Goal: Task Accomplishment & Management: Manage account settings

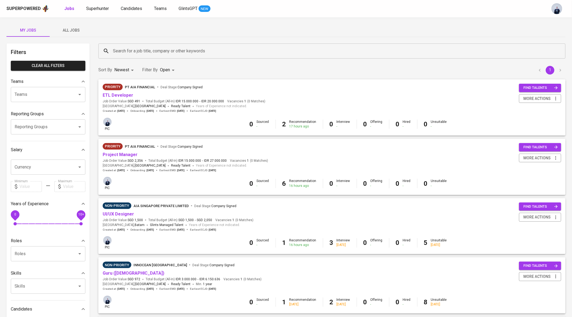
click at [75, 31] on span "All Jobs" at bounding box center [71, 30] width 37 height 7
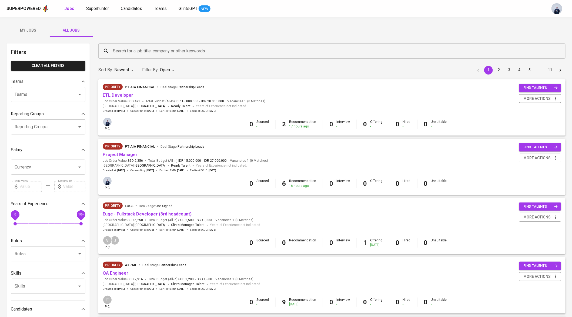
click at [164, 76] on div "Sort By Newest NEWEST Filter By Open OPEN 1 2 3 4 5 … 11" at bounding box center [332, 70] width 474 height 16
click at [163, 148] on p "Closed" at bounding box center [168, 150] width 12 height 5
type input "OPEN,CLOSE"
checkbox input "true"
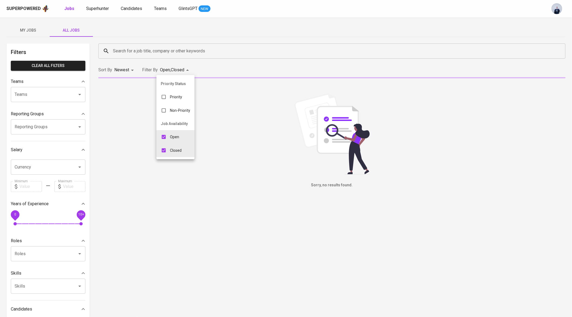
click at [163, 137] on input "checkbox" at bounding box center [164, 137] width 10 height 10
checkbox input "false"
type input "CLOSE"
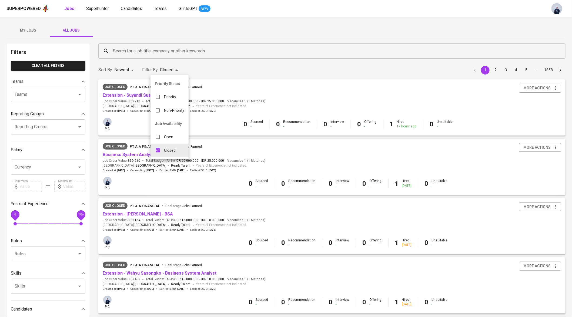
click at [260, 28] on div at bounding box center [286, 158] width 572 height 317
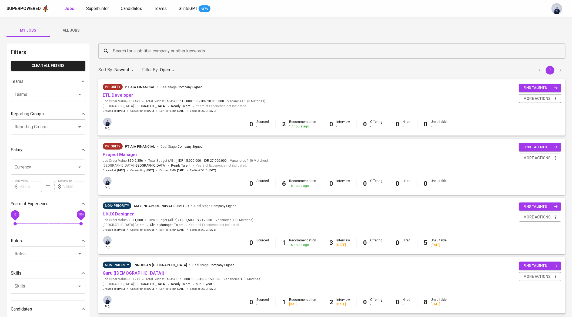
click at [119, 93] on link "ETL Developer" at bounding box center [118, 95] width 31 height 5
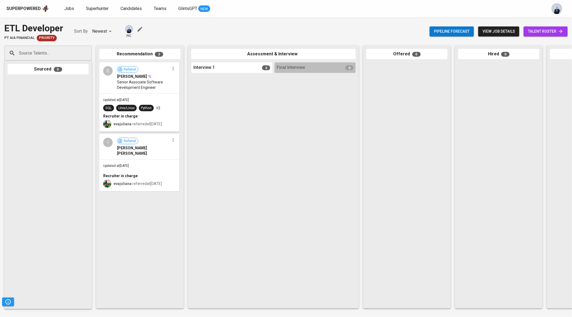
click at [137, 173] on div "Recruiter in charge:" at bounding box center [139, 175] width 72 height 5
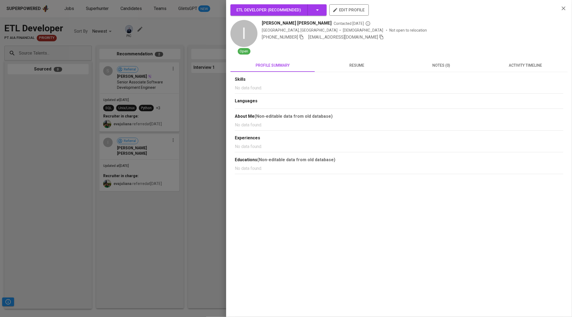
click at [515, 62] on button "activity timeline" at bounding box center [526, 65] width 84 height 13
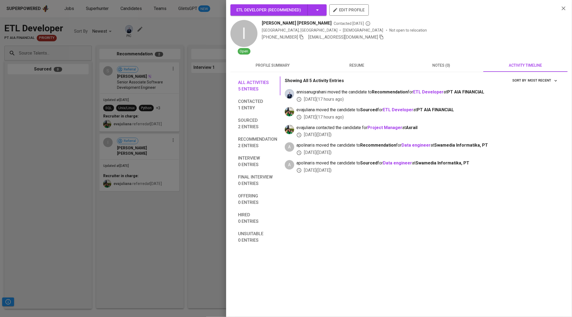
click at [191, 94] on div at bounding box center [286, 158] width 572 height 317
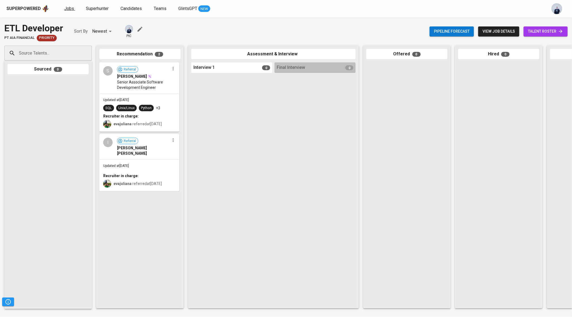
click at [69, 7] on span "Jobs" at bounding box center [69, 8] width 10 height 5
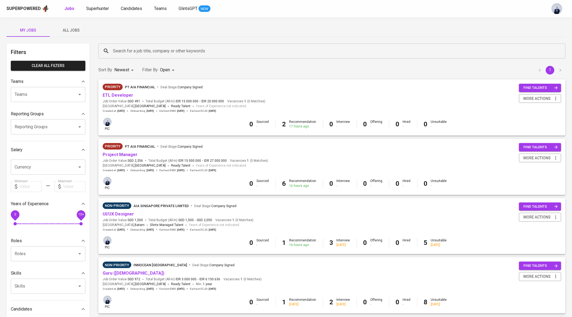
click at [75, 32] on span "All Jobs" at bounding box center [71, 30] width 37 height 7
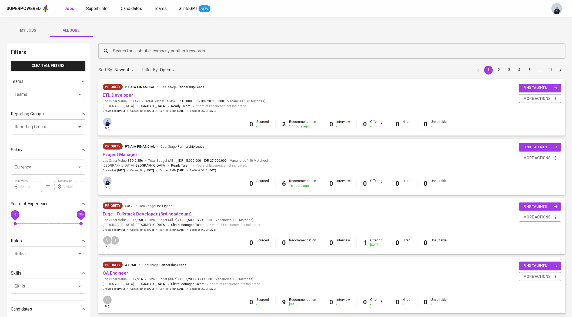
click at [132, 50] on input "Search for a job title, company or other keywords" at bounding box center [334, 51] width 444 height 10
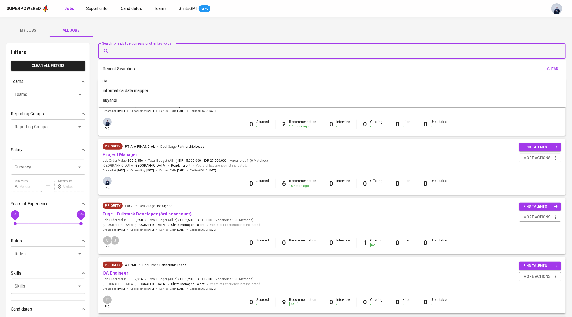
type input "e"
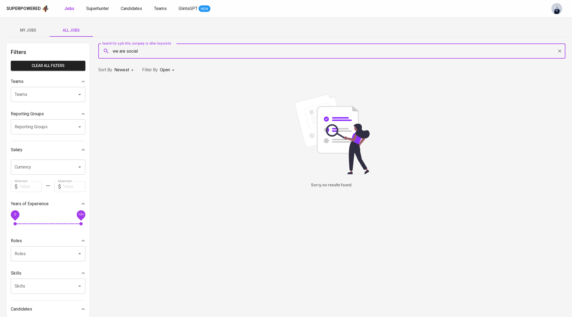
click at [128, 51] on input "we are social" at bounding box center [334, 51] width 444 height 10
click at [155, 52] on input "wearesocial" at bounding box center [334, 51] width 444 height 10
type input "AI Engineer"
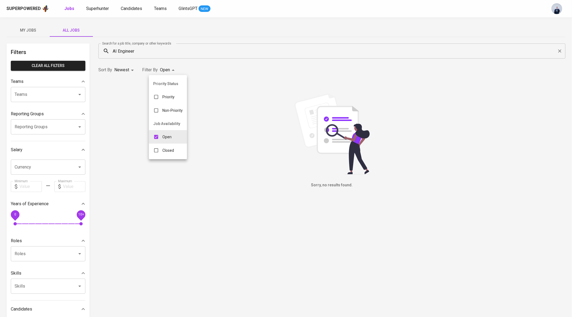
click at [173, 66] on body "Superpowered Jobs Superhunter Candidates Teams GlintsGPT NEW My Jobs All Jobs F…" at bounding box center [286, 184] width 572 height 369
click at [161, 156] on li "Closed" at bounding box center [168, 151] width 38 height 14
type input "OPEN,CLOSE"
checkbox input "true"
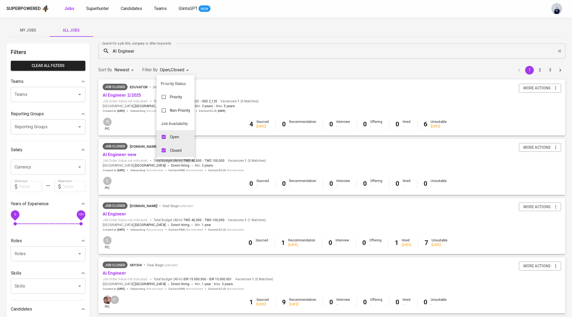
click at [165, 136] on input "checkbox" at bounding box center [164, 137] width 10 height 10
checkbox input "false"
type input "CLOSE"
click at [228, 16] on div at bounding box center [286, 158] width 572 height 317
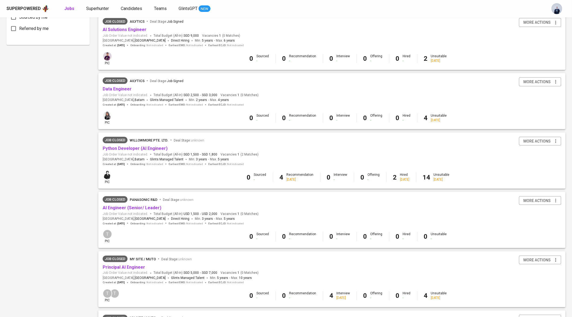
scroll to position [390, 0]
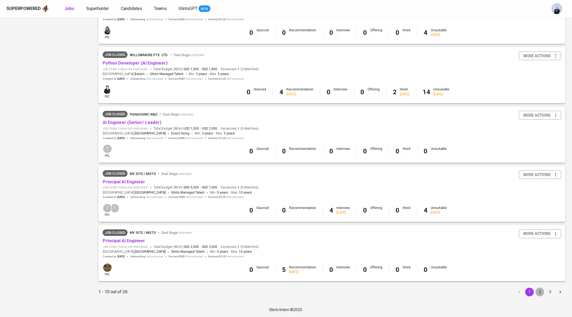
click at [541, 291] on button "2" at bounding box center [540, 292] width 9 height 9
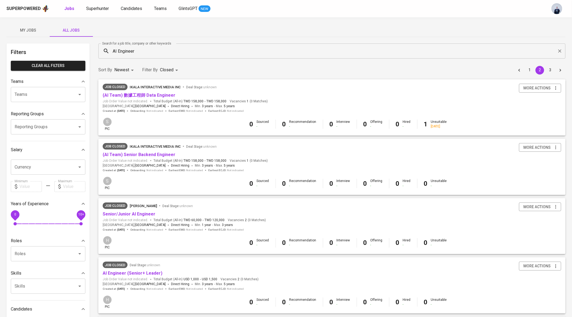
click at [116, 52] on input "AI Engineer" at bounding box center [334, 51] width 444 height 10
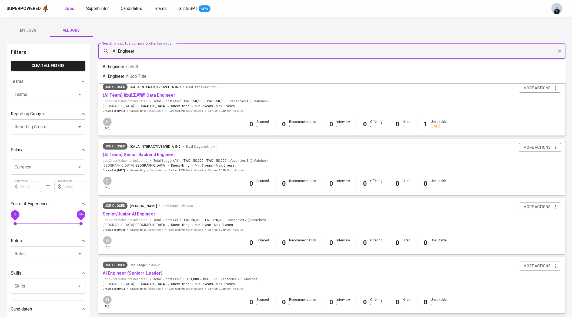
click at [116, 52] on input "AI Engineer" at bounding box center [334, 51] width 444 height 10
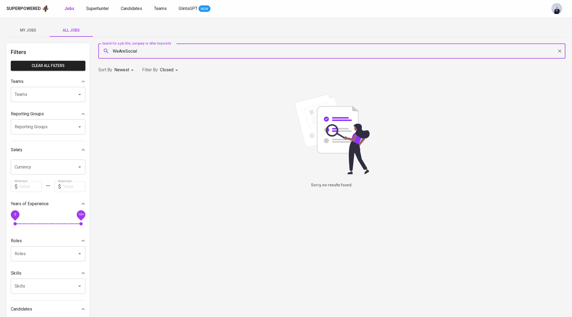
click at [121, 51] on input "WeAreSocial" at bounding box center [334, 51] width 444 height 10
click at [131, 51] on input "Wearesocial" at bounding box center [334, 51] width 444 height 10
click at [144, 52] on input "WAS" at bounding box center [334, 51] width 444 height 10
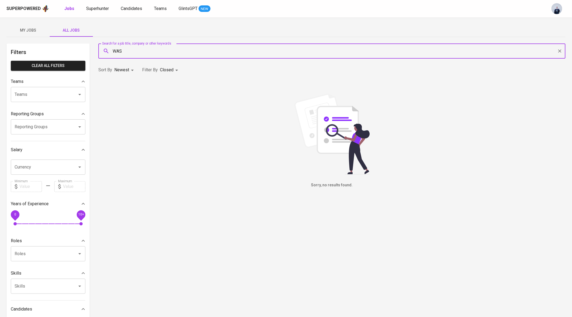
click at [144, 52] on input "WAS" at bounding box center [334, 51] width 444 height 10
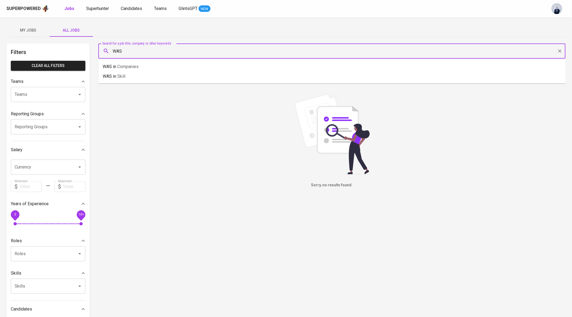
click at [144, 52] on input "WAS" at bounding box center [334, 51] width 444 height 10
type input "AI Engineer"
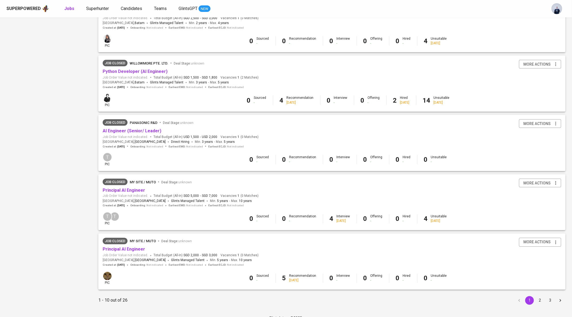
scroll to position [390, 0]
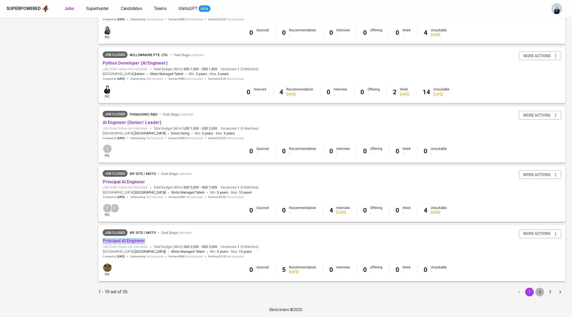
click at [540, 292] on button "2" at bounding box center [540, 292] width 9 height 9
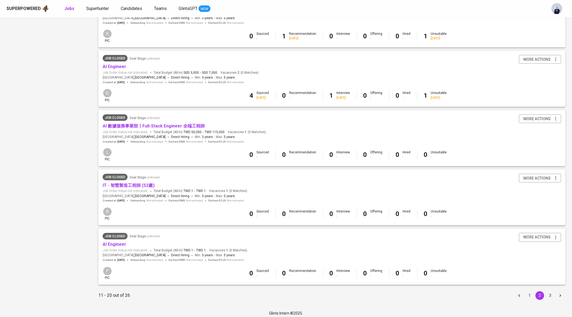
scroll to position [389, 0]
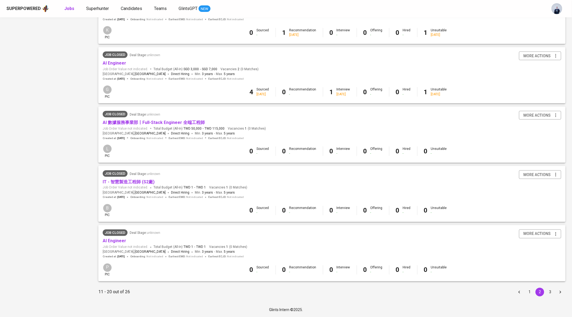
click at [552, 294] on button "3" at bounding box center [550, 292] width 9 height 9
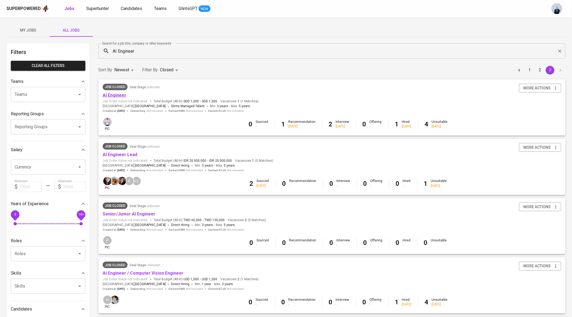
click at [122, 96] on link "AI Engineer" at bounding box center [115, 95] width 24 height 5
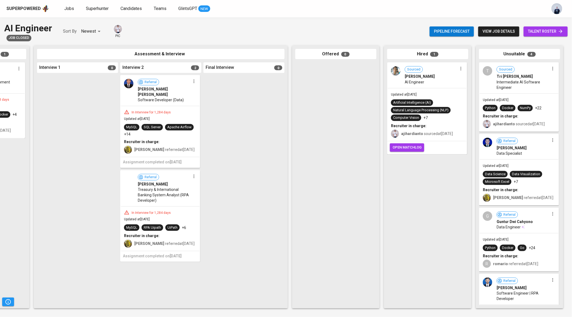
scroll to position [0, 154]
click at [426, 79] on div "AI Engineer" at bounding box center [432, 81] width 53 height 5
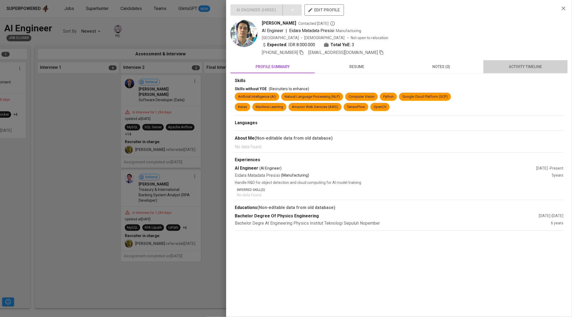
click at [526, 67] on span "activity timeline" at bounding box center [526, 67] width 78 height 7
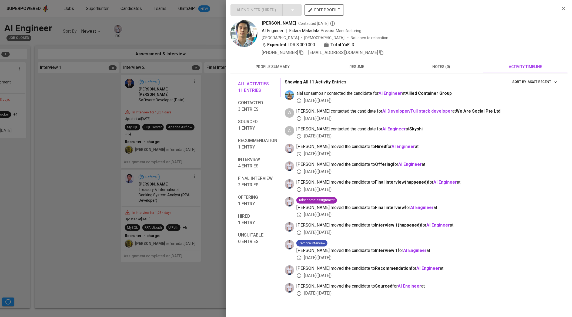
click at [252, 31] on img at bounding box center [244, 33] width 27 height 27
click at [249, 57] on div "AI Engineer ( Hired ) edit profile Devin Ahmad Febrian Contacted 10 months ago …" at bounding box center [399, 150] width 337 height 293
click at [363, 67] on span "resume" at bounding box center [357, 67] width 78 height 7
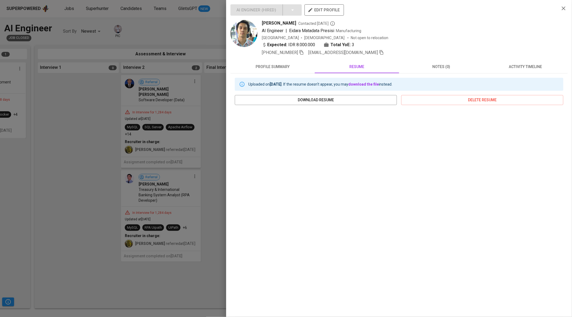
click at [379, 52] on icon "button" at bounding box center [381, 52] width 5 height 5
click at [59, 33] on div at bounding box center [286, 158] width 572 height 317
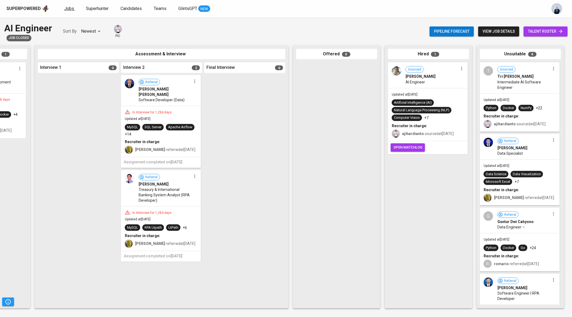
click at [67, 11] on span "Jobs" at bounding box center [69, 8] width 10 height 5
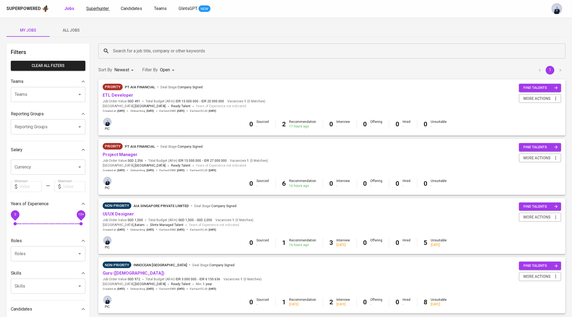
click at [102, 11] on span "Superhunter" at bounding box center [97, 8] width 23 height 5
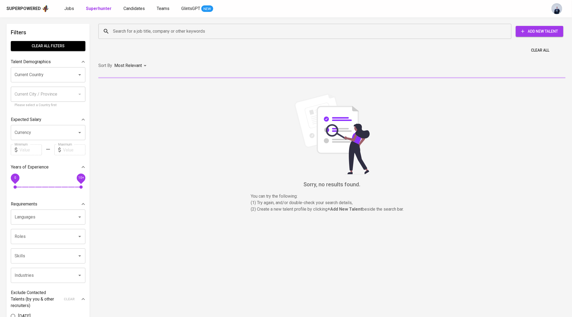
click at [142, 30] on input "Search for a job title, company or other keywords" at bounding box center [307, 31] width 390 height 10
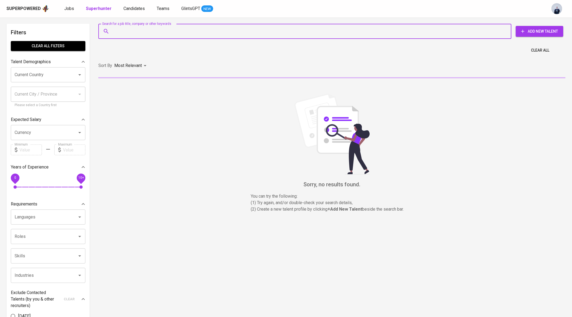
paste input "f.devin.ahmad@gmail.com"
type input "f.devin.ahmad@gmail.com"
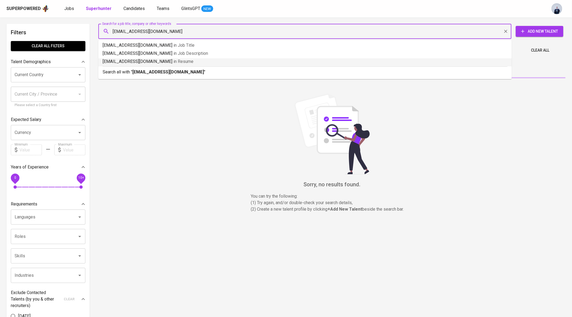
click at [141, 73] on b "f.devin.ahmad@gmail.com" at bounding box center [168, 71] width 72 height 5
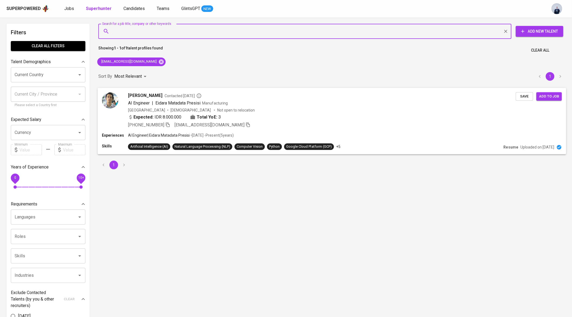
click at [158, 103] on span "Eidara Matadata Presisi" at bounding box center [177, 102] width 45 height 5
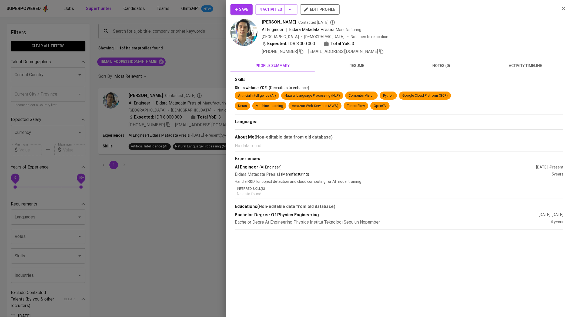
click at [360, 71] on button "resume" at bounding box center [357, 65] width 84 height 13
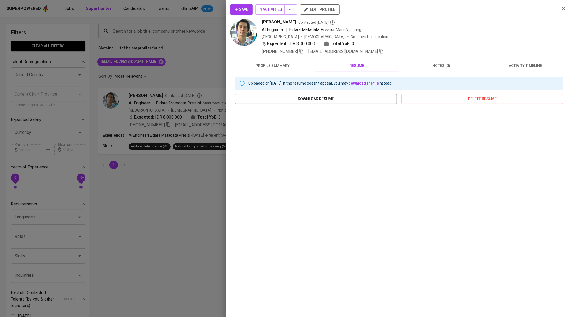
click at [275, 23] on span "Devin Ahmad Febrian" at bounding box center [279, 22] width 34 height 6
copy span "Devin Ahmad Febrian"
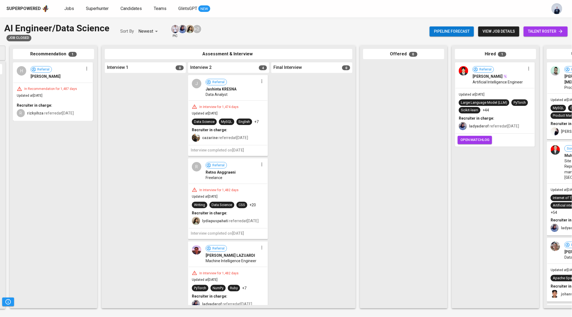
scroll to position [0, 149]
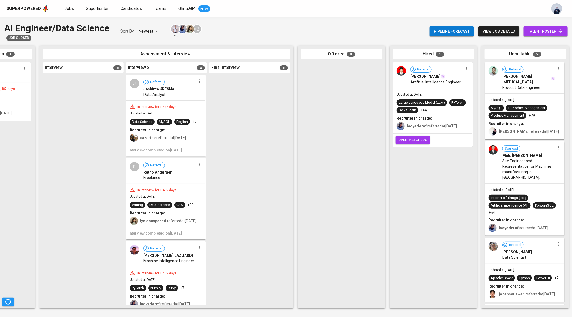
click at [423, 94] on span "Updated at Sep 24, 2021" at bounding box center [410, 95] width 26 height 4
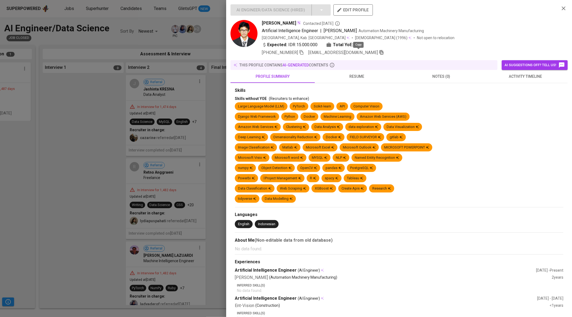
click at [380, 52] on icon "button" at bounding box center [382, 52] width 4 height 5
click at [361, 75] on span "resume" at bounding box center [357, 76] width 78 height 7
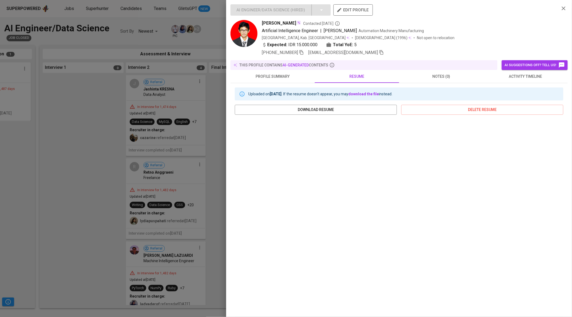
click at [181, 77] on div at bounding box center [286, 158] width 572 height 317
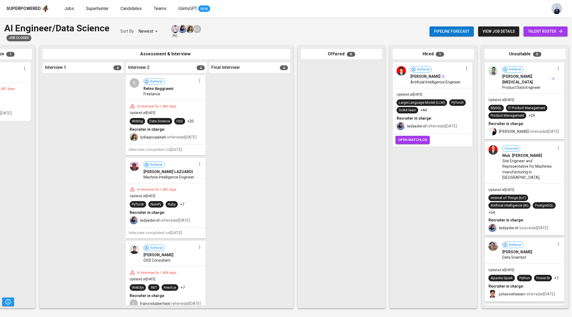
scroll to position [0, 0]
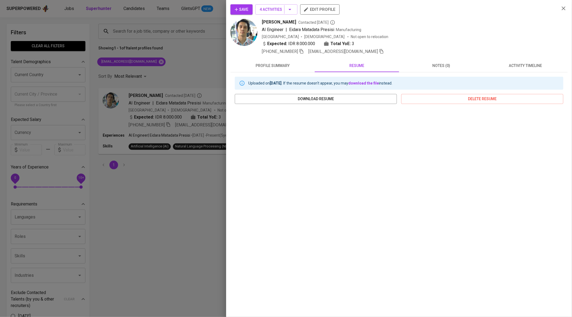
click at [171, 74] on div at bounding box center [286, 158] width 572 height 317
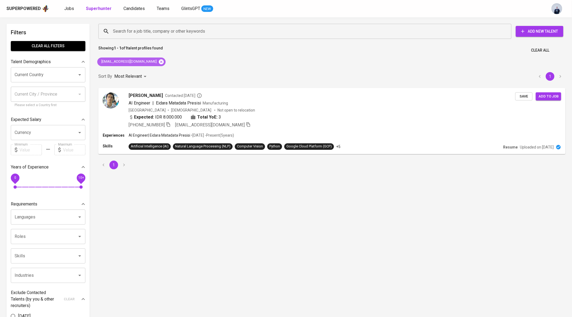
click at [159, 62] on icon at bounding box center [161, 61] width 5 height 5
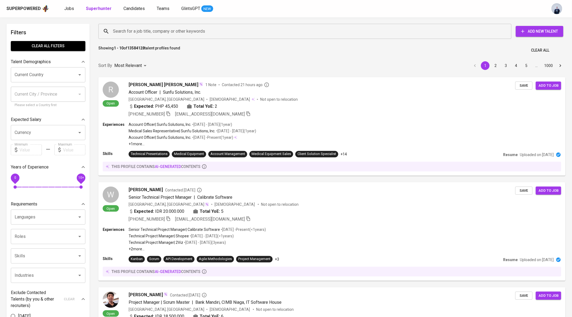
click at [71, 14] on div "Superpowered Jobs Superhunter Candidates Teams GlintsGPT NEW" at bounding box center [286, 8] width 572 height 17
click at [69, 9] on span "Jobs" at bounding box center [69, 8] width 10 height 5
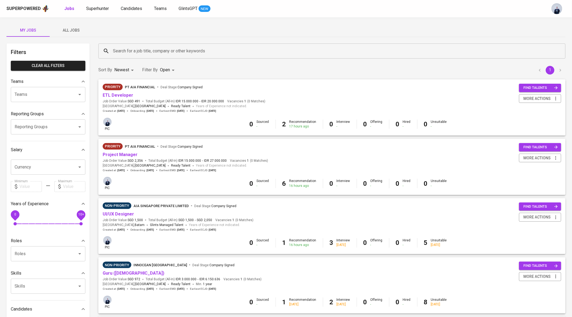
click at [171, 68] on body "Superpowered Jobs Superhunter Candidates Teams GlintsGPT NEW My Jobs All Jobs F…" at bounding box center [286, 234] width 572 height 469
click at [166, 139] on p "Open" at bounding box center [166, 136] width 9 height 5
checkbox input "false"
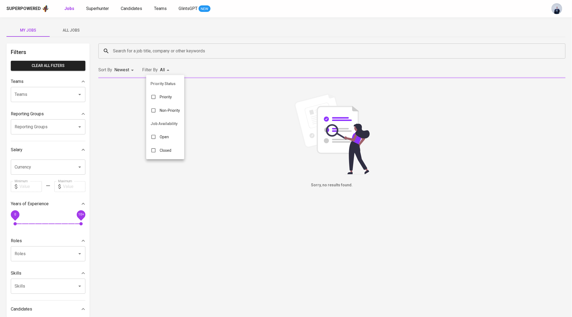
click at [165, 149] on p "Closed" at bounding box center [166, 150] width 12 height 5
type input "CLOSE"
checkbox input "true"
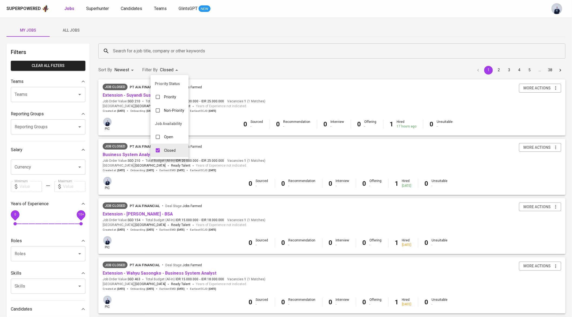
click at [208, 28] on div at bounding box center [286, 158] width 572 height 317
click at [165, 51] on input "Search for a job title, company or other keywords" at bounding box center [334, 51] width 444 height 10
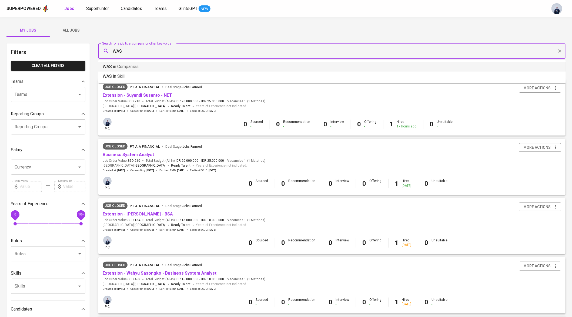
click at [157, 63] on li "WAS in Companies" at bounding box center [332, 67] width 468 height 10
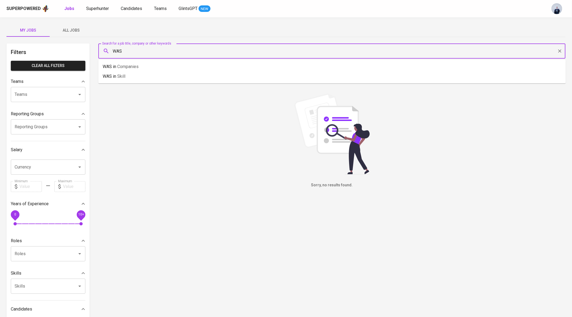
click at [138, 53] on input "WAS" at bounding box center [334, 51] width 444 height 10
type input "w"
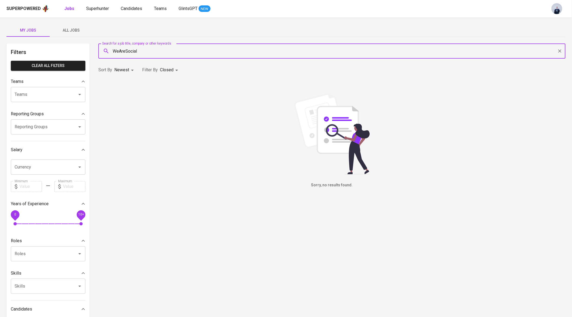
click at [119, 52] on input "WeAreSocial" at bounding box center [334, 51] width 444 height 10
click at [127, 51] on input "We Are Social" at bounding box center [334, 51] width 444 height 10
click at [139, 65] on span "Companies" at bounding box center [145, 66] width 21 height 5
type input "We Are Social"
click at [78, 31] on span "All Jobs" at bounding box center [71, 30] width 37 height 7
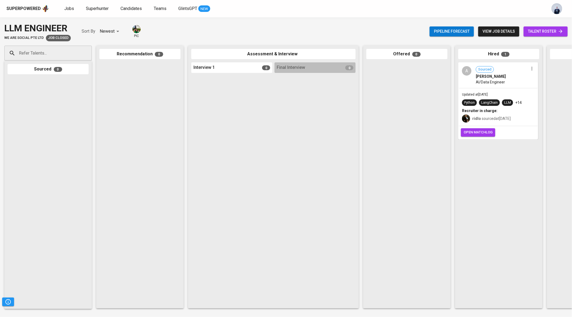
click at [477, 78] on span "[PERSON_NAME]" at bounding box center [491, 76] width 30 height 5
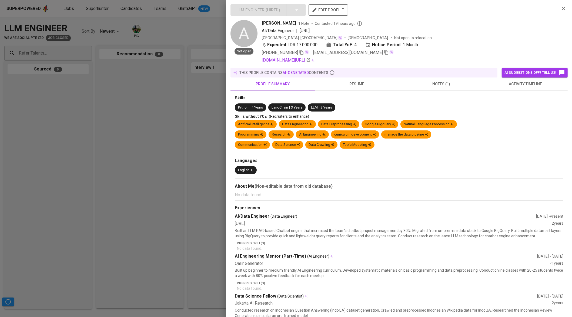
click at [361, 85] on span "resume" at bounding box center [357, 84] width 78 height 7
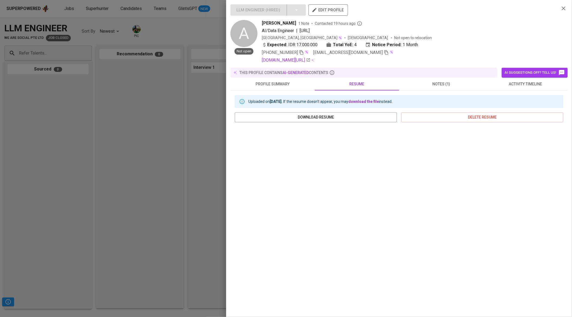
click at [285, 24] on span "[PERSON_NAME]" at bounding box center [279, 23] width 34 height 6
copy span "[PERSON_NAME]"
click at [278, 23] on span "[PERSON_NAME]" at bounding box center [279, 23] width 34 height 6
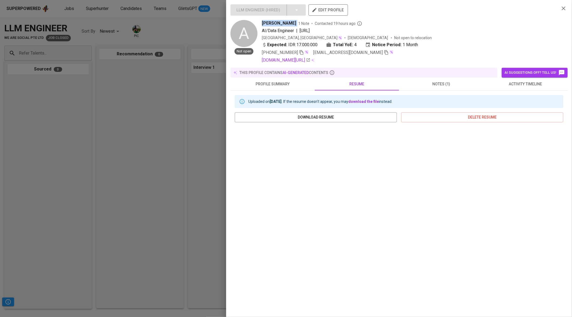
click at [278, 23] on span "[PERSON_NAME]" at bounding box center [279, 23] width 34 height 6
copy span "[PERSON_NAME]"
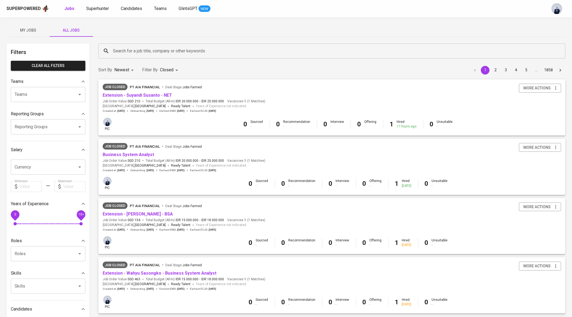
click at [38, 31] on span "My Jobs" at bounding box center [28, 30] width 37 height 7
click at [165, 137] on p "Open" at bounding box center [168, 136] width 9 height 5
type input "CLOSE,OPEN"
checkbox input "true"
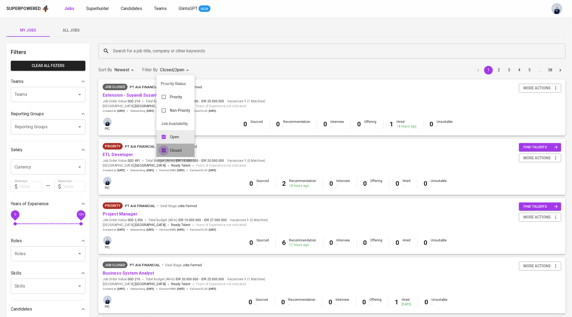
drag, startPoint x: 164, startPoint y: 152, endPoint x: 268, endPoint y: 23, distance: 166.4
click at [164, 152] on input "checkbox" at bounding box center [164, 150] width 10 height 10
checkbox input "false"
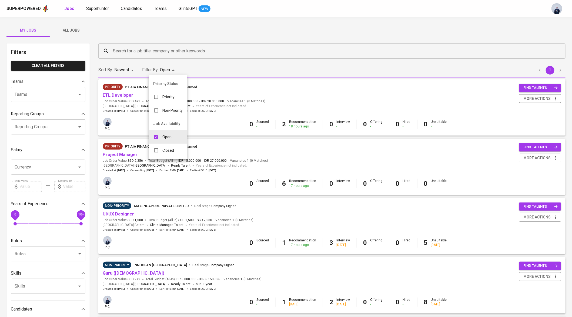
type input "OPEN"
click at [266, 39] on div at bounding box center [286, 158] width 572 height 317
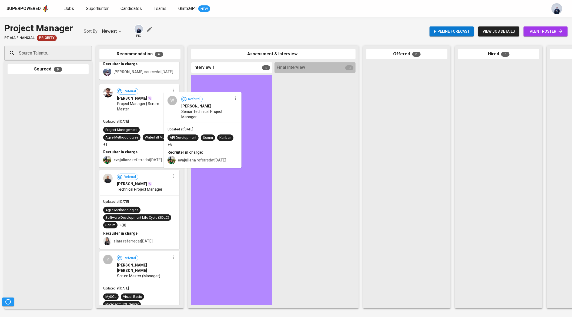
scroll to position [89, 0]
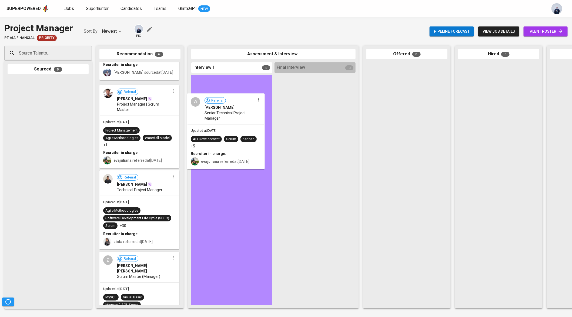
drag, startPoint x: 133, startPoint y: 120, endPoint x: 223, endPoint y: 133, distance: 91.2
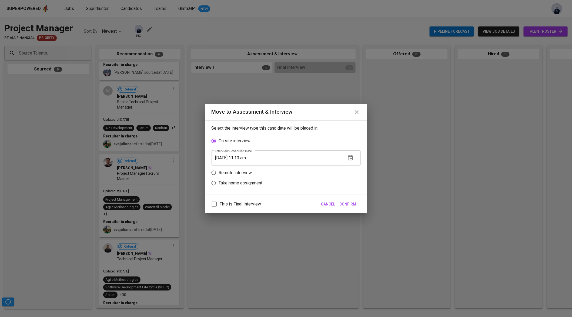
click at [240, 174] on p "Remote interview" at bounding box center [235, 173] width 33 height 6
click at [219, 174] on input "Remote interview" at bounding box center [214, 173] width 10 height 10
radio input "true"
click at [248, 168] on input "[DATE] 11:10 am" at bounding box center [277, 168] width 130 height 15
click at [226, 167] on input "[DATE] 11:00 am" at bounding box center [277, 168] width 130 height 15
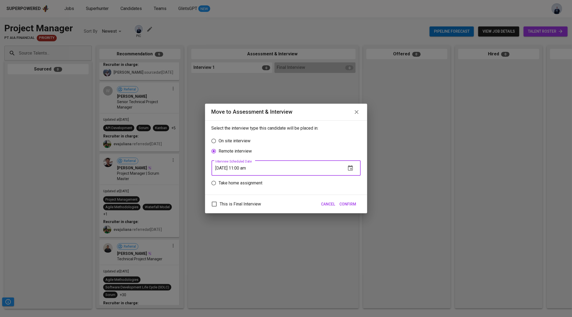
type input "[DATE] 11:00 am"
click at [339, 140] on label "On site interview" at bounding box center [283, 141] width 148 height 10
click at [219, 140] on input "On site interview" at bounding box center [214, 141] width 10 height 10
radio input "true"
click at [353, 204] on span "Confirm" at bounding box center [348, 204] width 17 height 7
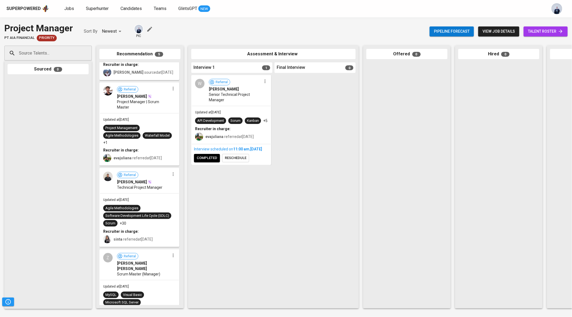
click at [353, 204] on div at bounding box center [315, 190] width 81 height 230
click at [235, 162] on button "reschedule" at bounding box center [235, 158] width 27 height 8
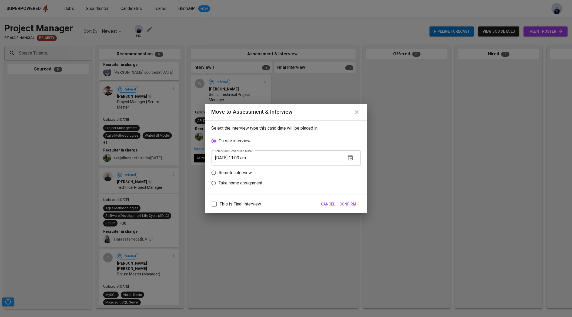
click at [225, 174] on p "Remote interview" at bounding box center [235, 173] width 33 height 6
click at [219, 174] on input "Remote interview" at bounding box center [214, 173] width 10 height 10
radio input "true"
click at [348, 205] on span "Confirm" at bounding box center [348, 204] width 17 height 7
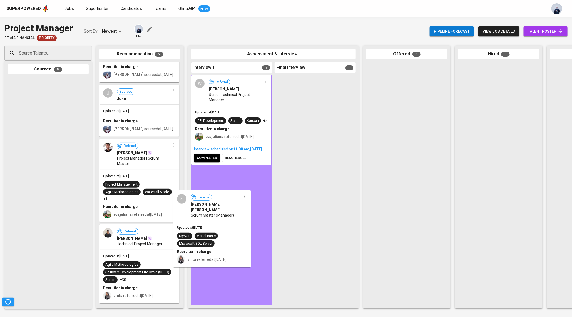
drag, startPoint x: 138, startPoint y: 273, endPoint x: 217, endPoint y: 210, distance: 100.3
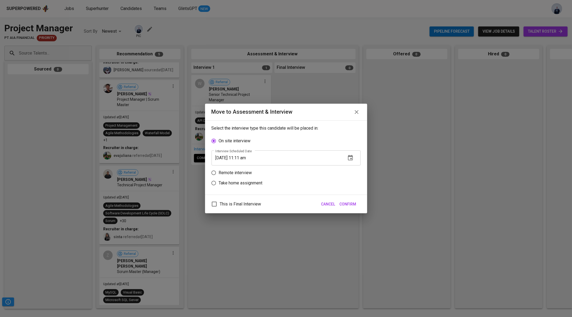
click at [234, 173] on p "Remote interview" at bounding box center [235, 173] width 33 height 6
click at [219, 173] on input "Remote interview" at bounding box center [214, 173] width 10 height 10
radio input "true"
click at [243, 168] on input "[DATE] 11:11 am" at bounding box center [277, 168] width 130 height 15
click at [227, 168] on input "[DATE] 10:00 am" at bounding box center [277, 168] width 130 height 15
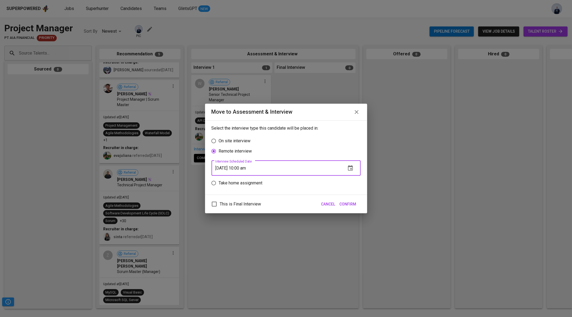
type input "[DATE] 10:00 am"
click at [351, 202] on span "Confirm" at bounding box center [348, 204] width 17 height 7
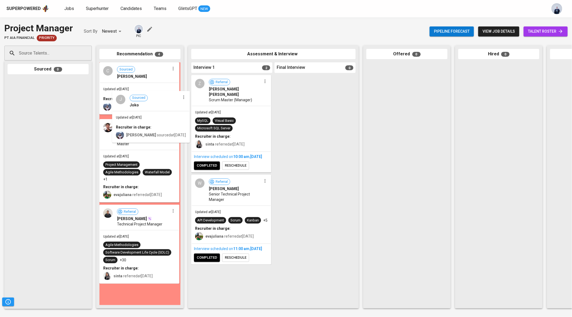
scroll to position [0, 0]
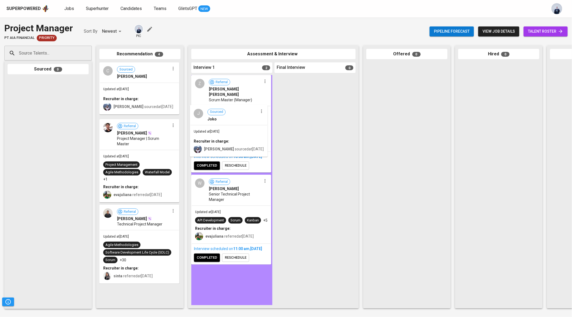
drag, startPoint x: 136, startPoint y: 114, endPoint x: 231, endPoint y: 131, distance: 96.6
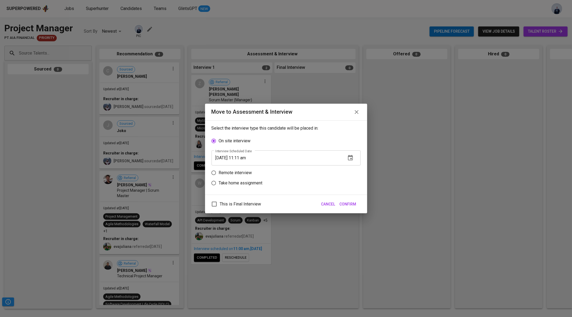
click at [248, 172] on p "Remote interview" at bounding box center [235, 173] width 33 height 6
click at [219, 172] on input "Remote interview" at bounding box center [214, 173] width 10 height 10
radio input "true"
click at [351, 165] on icon "button" at bounding box center [350, 168] width 6 height 6
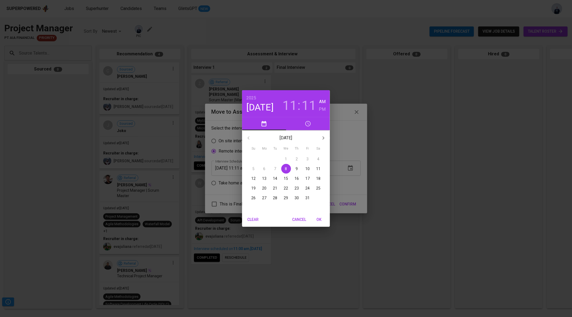
click at [308, 170] on p "10" at bounding box center [308, 168] width 4 height 5
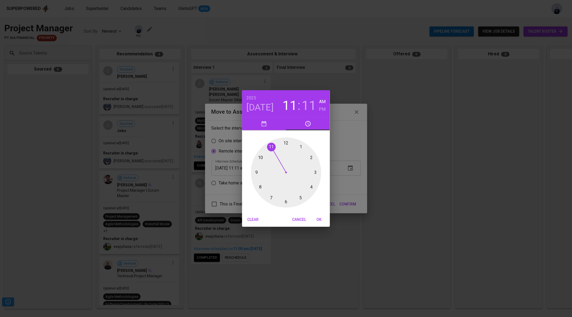
click at [311, 158] on div at bounding box center [286, 173] width 70 height 70
click at [286, 203] on div at bounding box center [286, 173] width 70 height 70
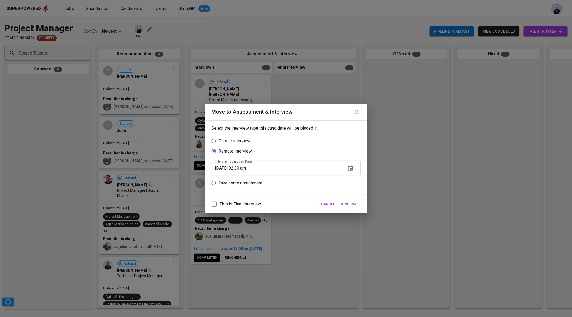
click at [253, 167] on input "[DATE] 02:30 am" at bounding box center [277, 168] width 130 height 15
type input "[DATE] 02:30 pm"
click at [342, 204] on span "Confirm" at bounding box center [348, 204] width 17 height 7
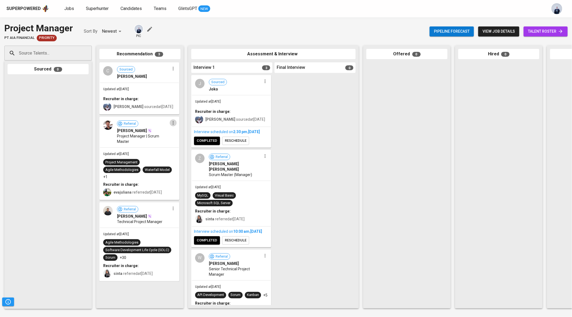
click at [172, 124] on icon "button" at bounding box center [173, 122] width 5 height 5
click at [188, 158] on span "Move to unsuitable" at bounding box center [188, 157] width 28 height 5
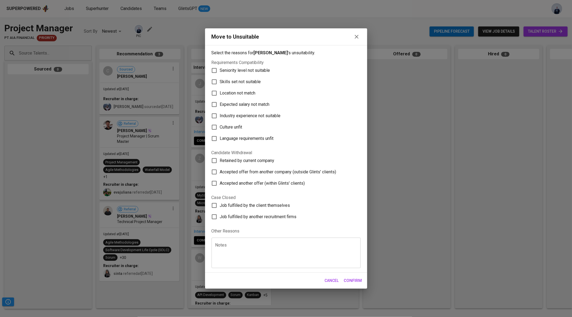
click at [245, 255] on textarea at bounding box center [286, 253] width 142 height 21
type textarea "Health Issue"
click at [350, 280] on span "Confirm" at bounding box center [353, 280] width 18 height 7
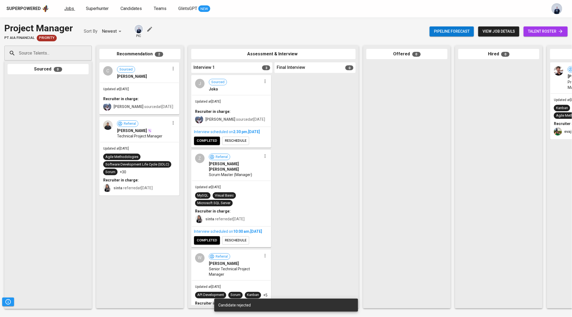
click at [66, 9] on span "Jobs" at bounding box center [69, 8] width 10 height 5
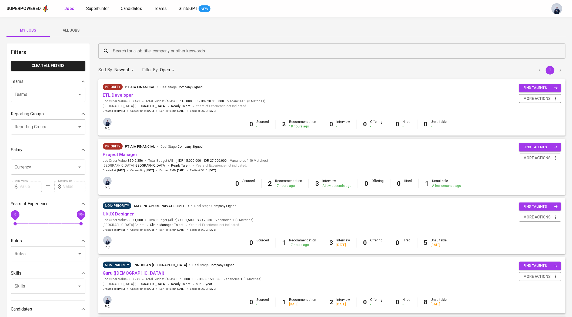
click at [524, 159] on span "more actions" at bounding box center [537, 158] width 27 height 7
click at [526, 185] on div "Change to Non-priority" at bounding box center [534, 188] width 48 height 6
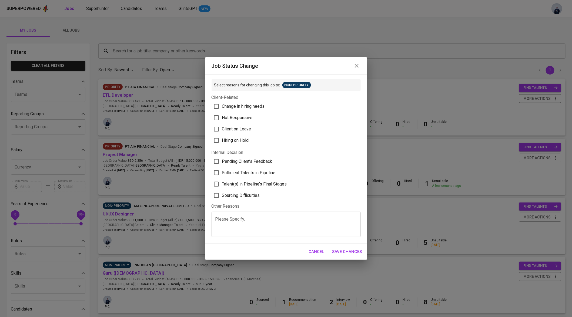
click at [261, 171] on span "Sufficient Talents in Pipeline" at bounding box center [249, 173] width 54 height 6
click at [222, 171] on input "Sufficient Talents in Pipeline" at bounding box center [216, 172] width 11 height 11
checkbox input "true"
click at [352, 251] on span "Save Changes" at bounding box center [348, 251] width 30 height 7
